Goal: Task Accomplishment & Management: Manage account settings

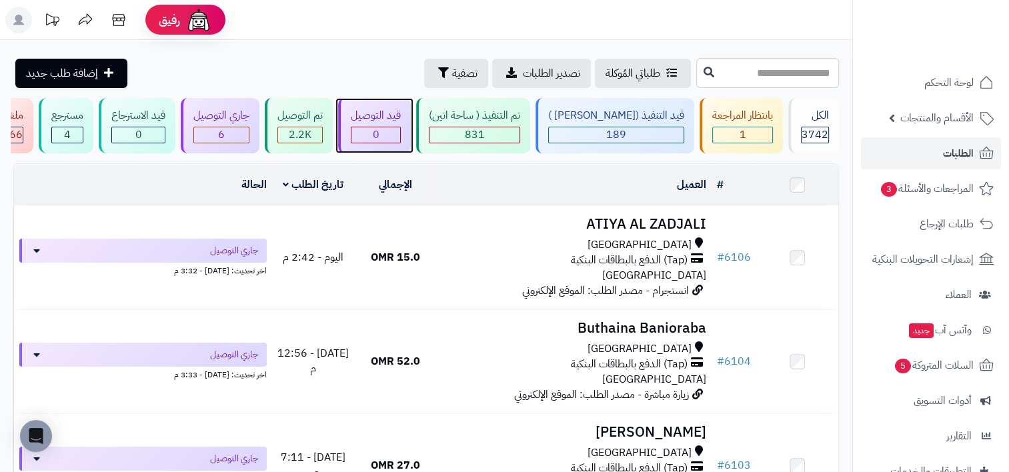
click at [400, 136] on div "0" at bounding box center [375, 134] width 49 height 15
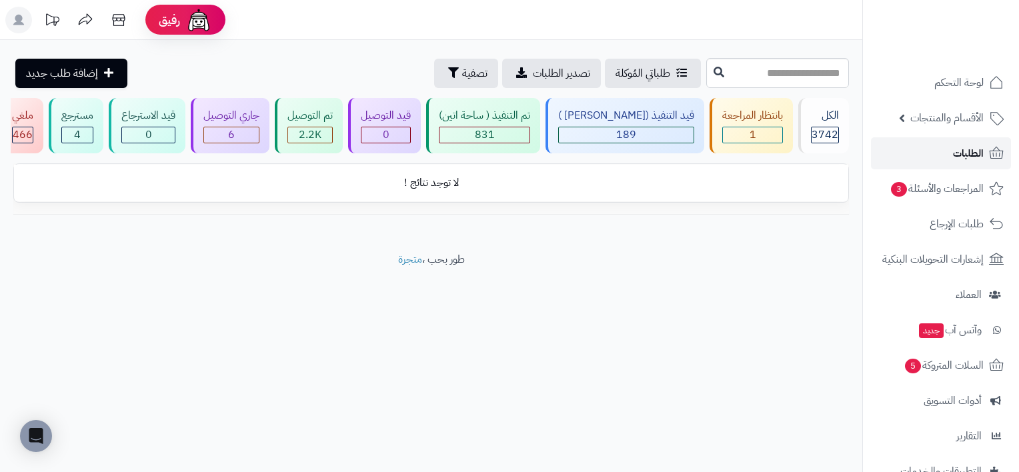
click at [943, 155] on link "الطلبات" at bounding box center [941, 153] width 140 height 32
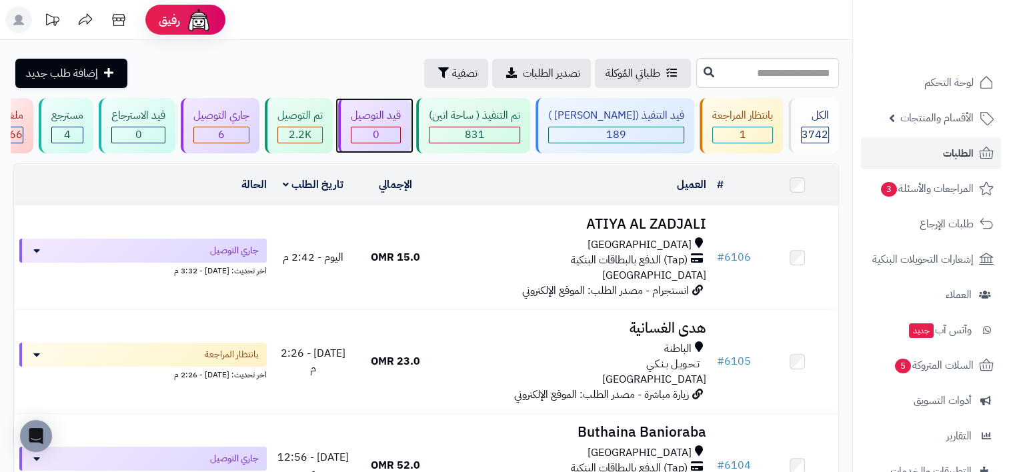
click at [400, 131] on div "0" at bounding box center [375, 134] width 49 height 15
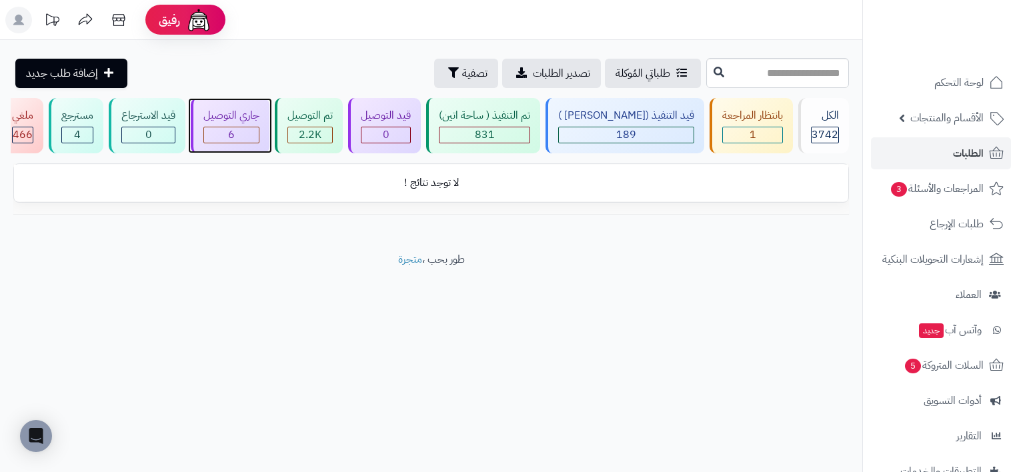
click at [232, 125] on div "جاري التوصيل 6" at bounding box center [230, 125] width 79 height 55
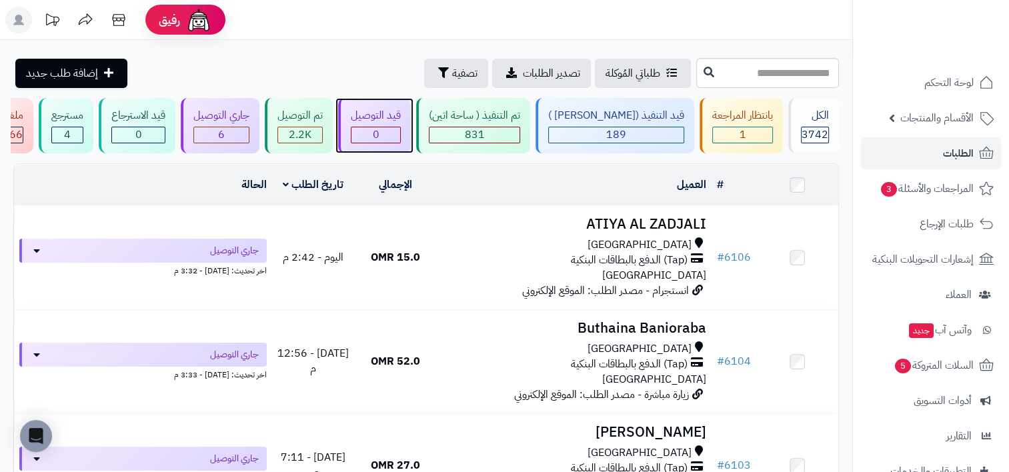
click at [400, 133] on div "0" at bounding box center [375, 134] width 49 height 15
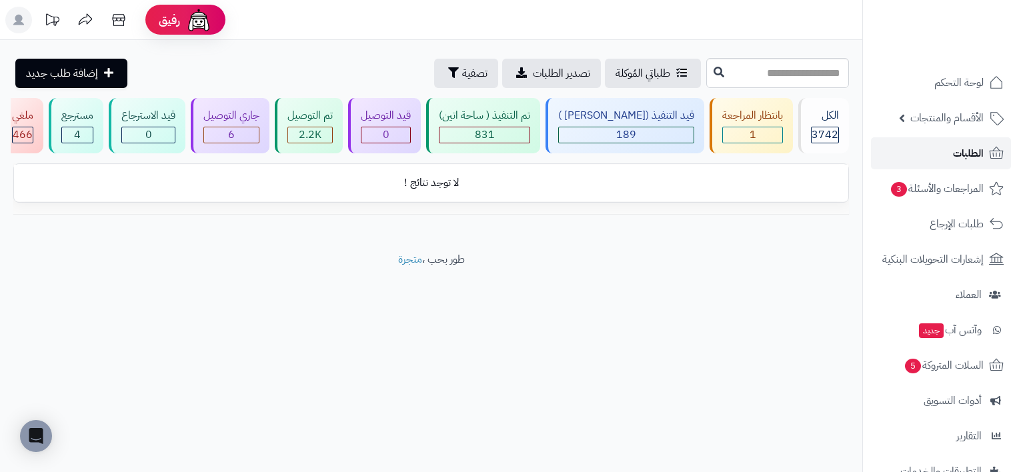
click at [924, 161] on link "الطلبات" at bounding box center [941, 153] width 140 height 32
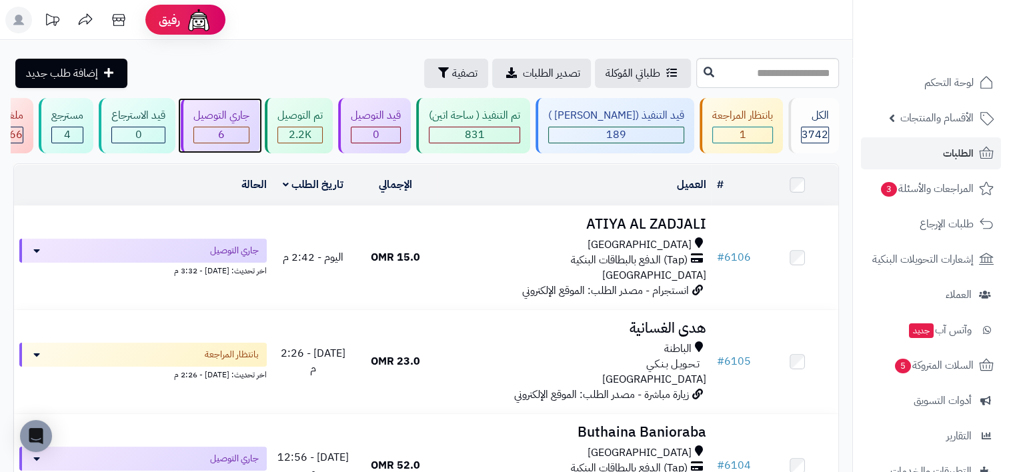
click at [249, 133] on div "6" at bounding box center [221, 134] width 55 height 15
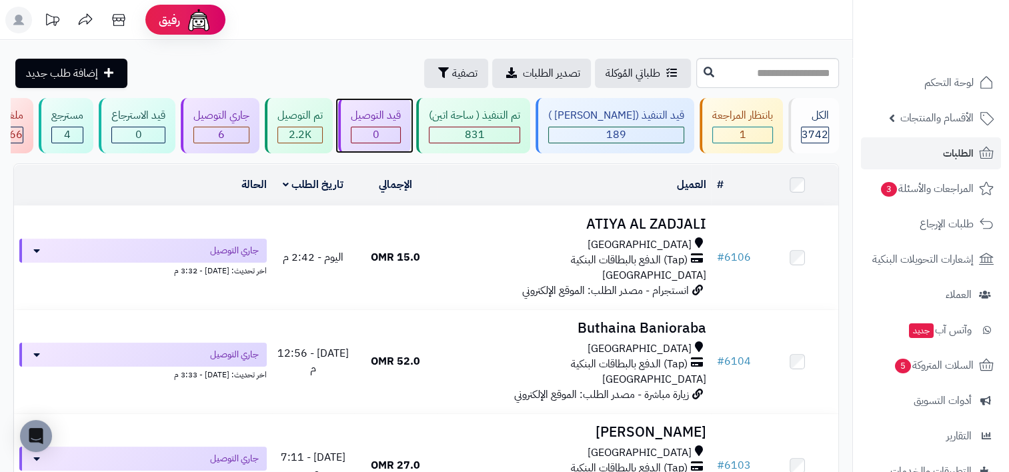
click at [400, 130] on div "0" at bounding box center [375, 134] width 49 height 15
